Goal: Information Seeking & Learning: Understand process/instructions

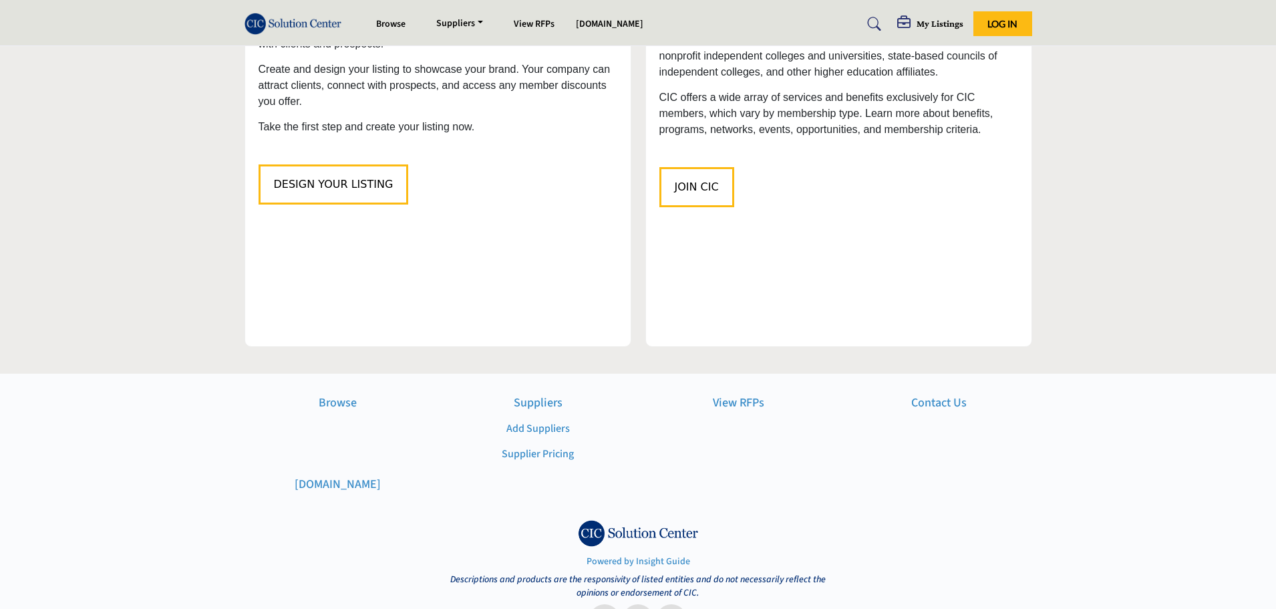
scroll to position [1541, 0]
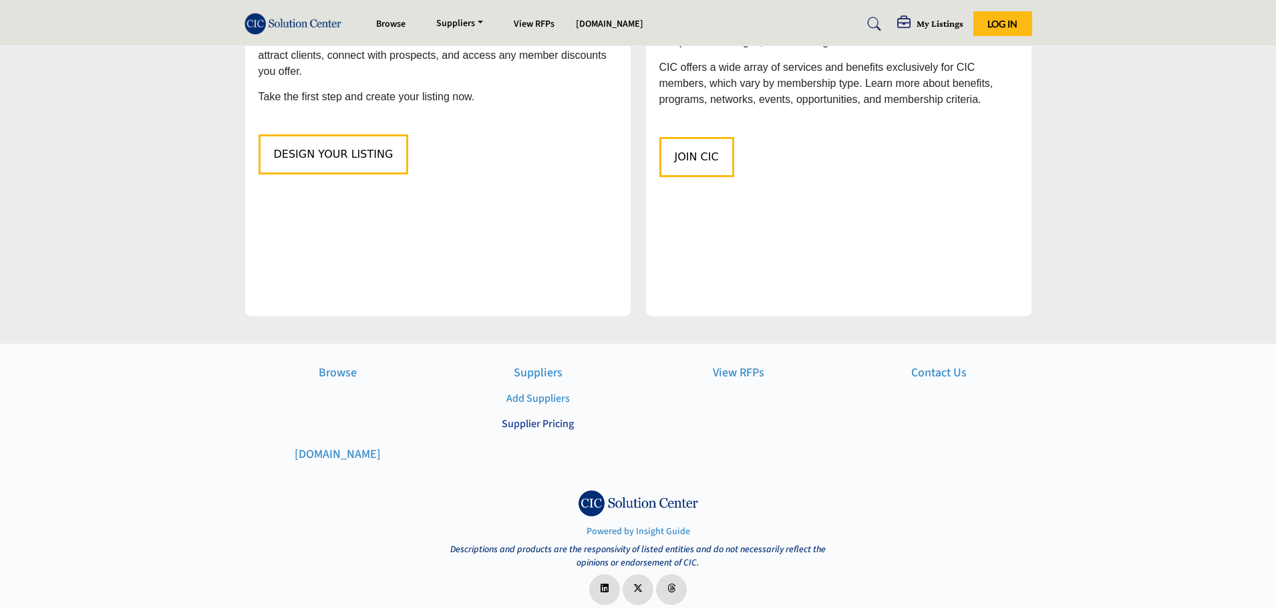
click at [566, 416] on link "Supplier Pricing" at bounding box center [538, 423] width 72 height 15
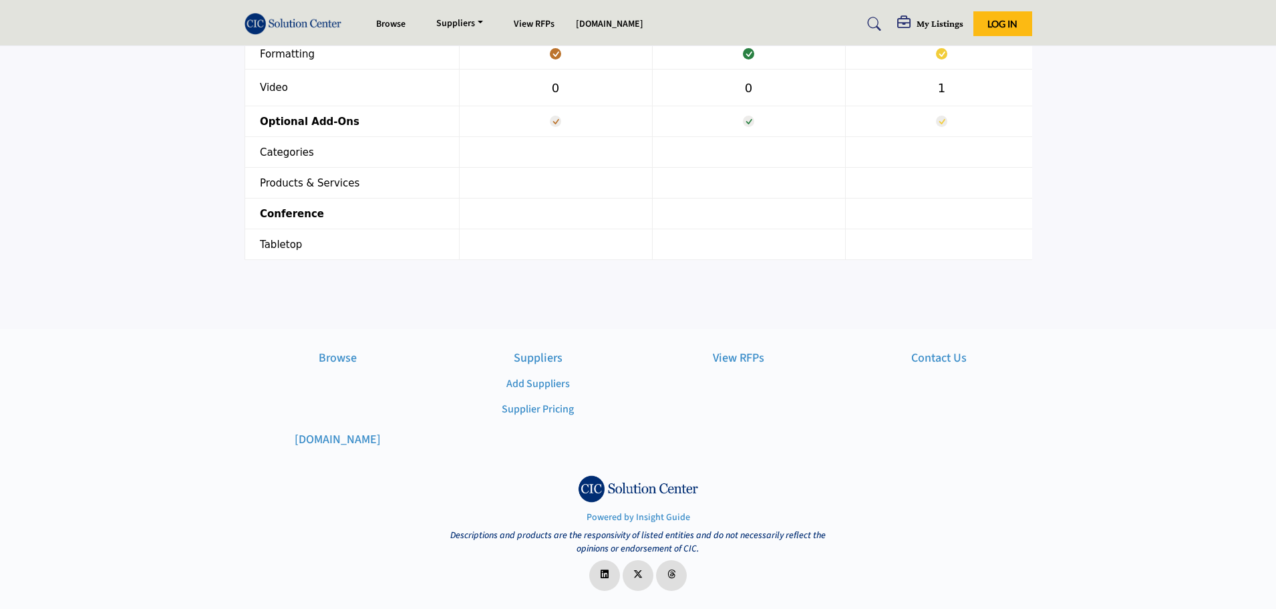
scroll to position [1604, 0]
click at [510, 381] on link "Add Suppliers" at bounding box center [537, 383] width 63 height 15
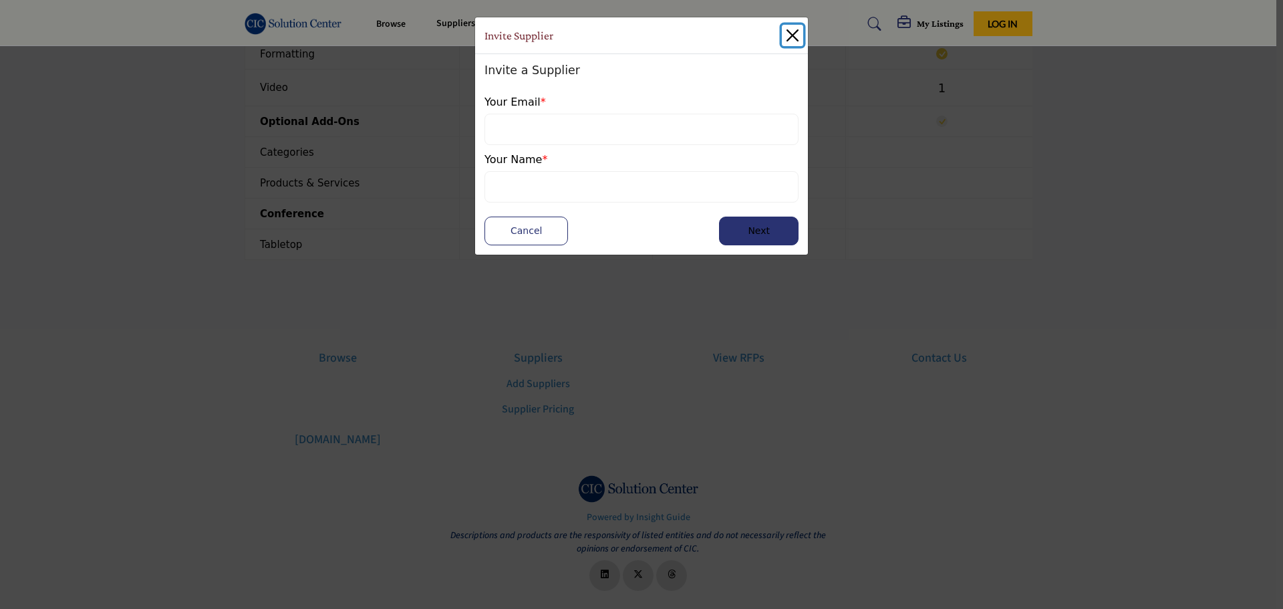
click at [795, 25] on button "Close" at bounding box center [792, 35] width 21 height 21
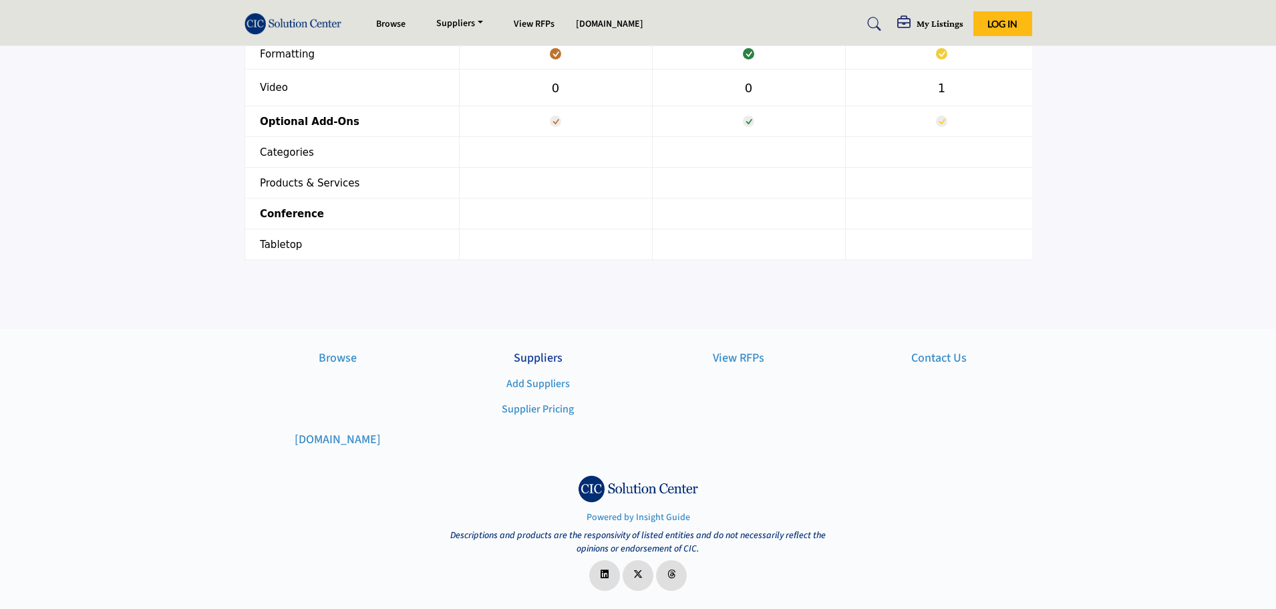
click at [549, 358] on p "Suppliers" at bounding box center [538, 358] width 186 height 18
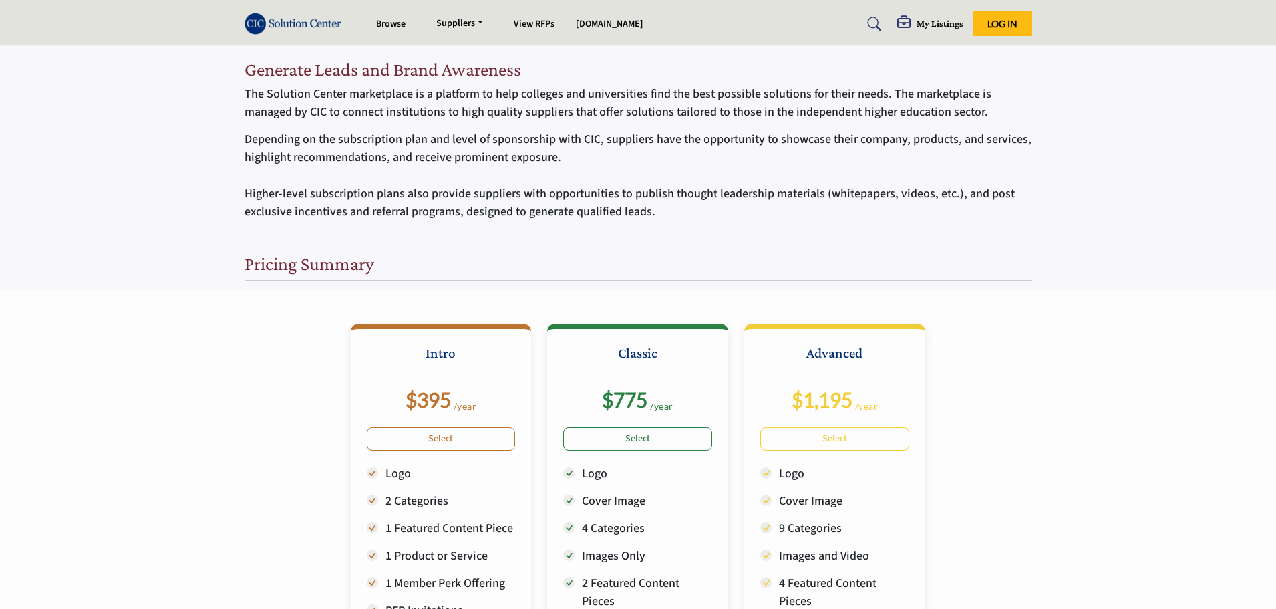
scroll to position [67, 0]
